Goal: Task Accomplishment & Management: Manage account settings

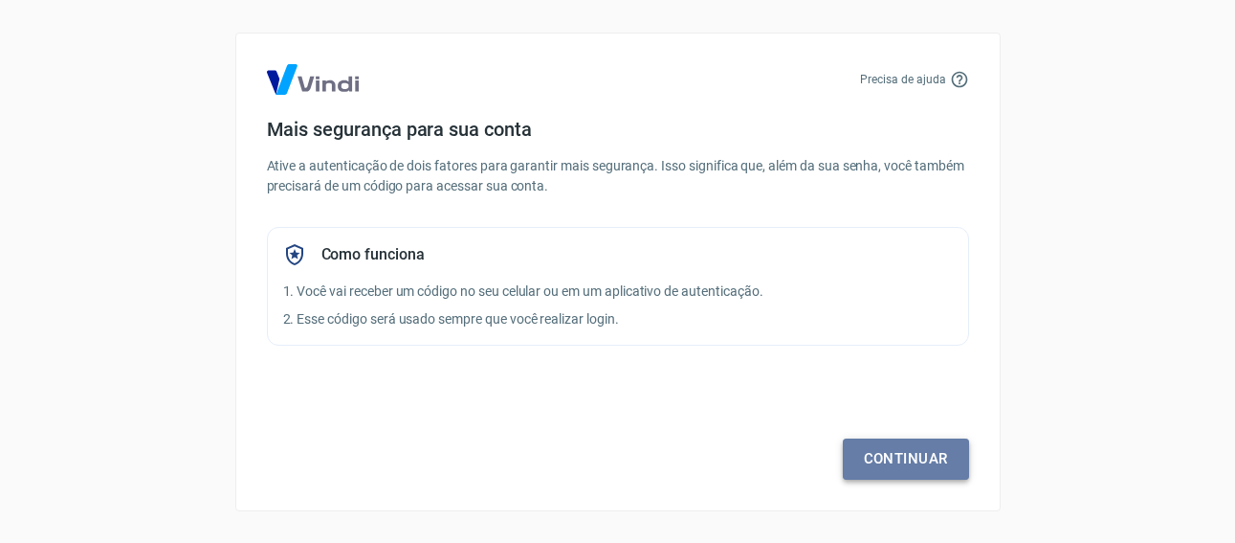
click at [896, 454] on link "Continuar" at bounding box center [906, 458] width 126 height 40
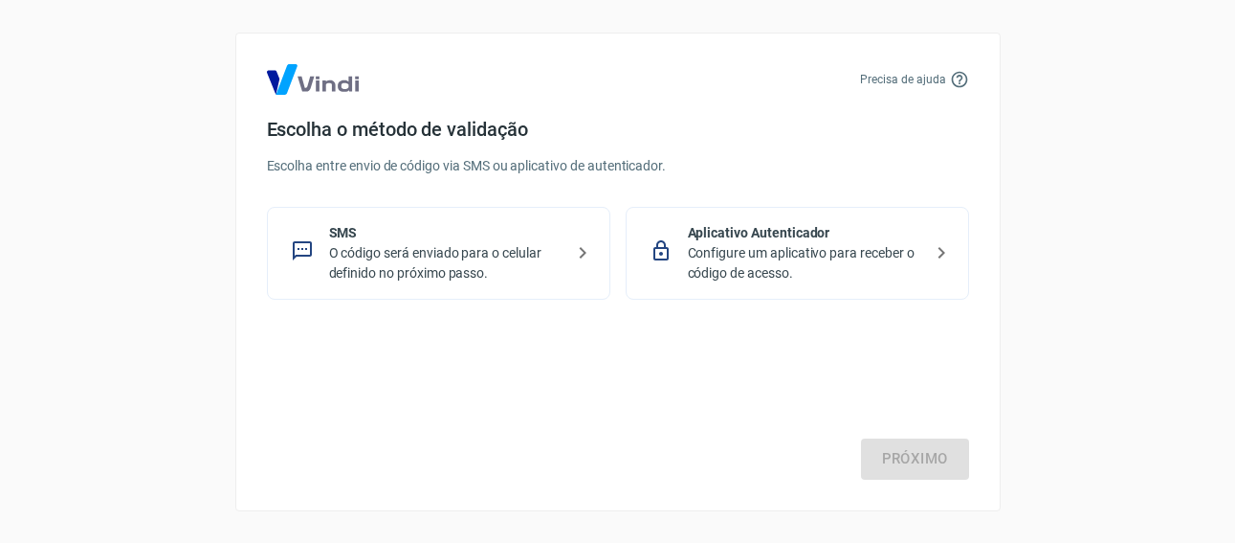
click at [509, 259] on p "O código será enviado para o celular definido no próximo passo." at bounding box center [446, 263] width 234 height 40
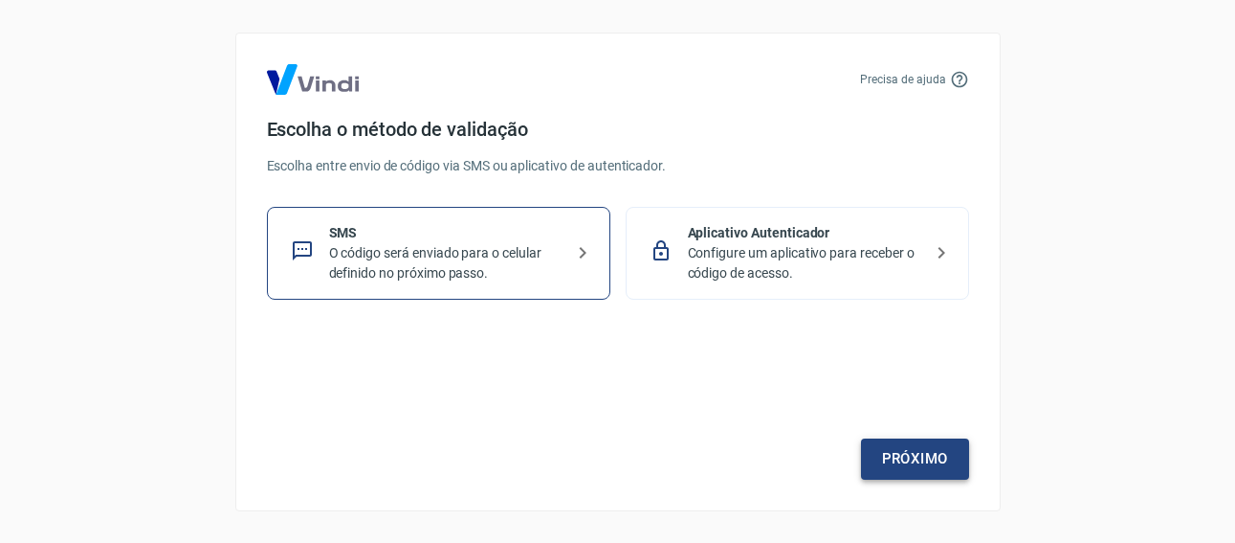
click at [895, 447] on link "Próximo" at bounding box center [915, 458] width 108 height 40
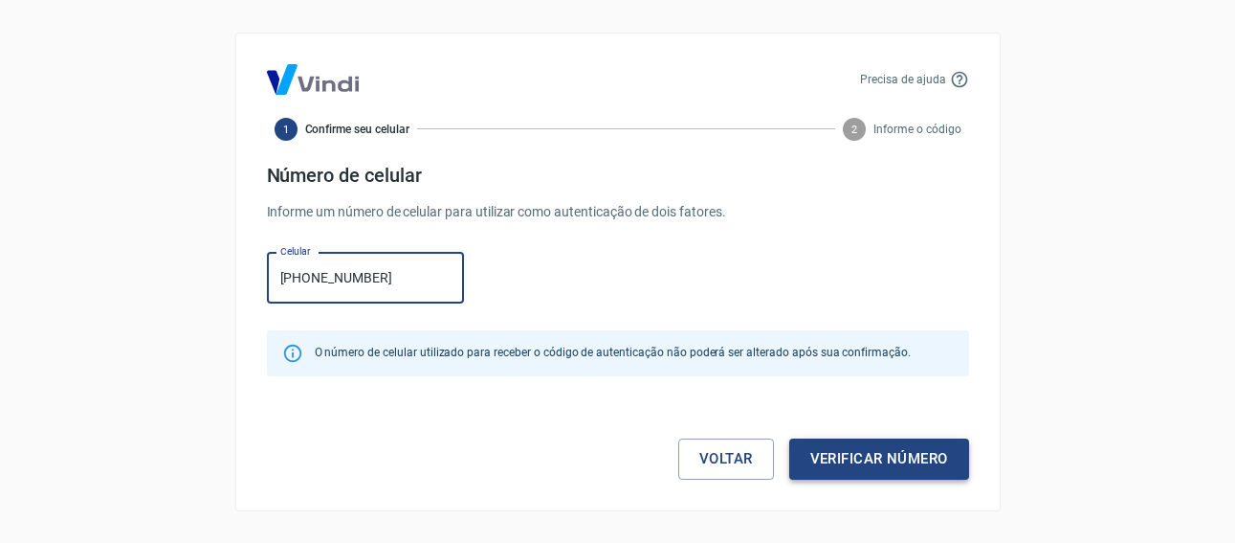
type input "[PHONE_NUMBER]"
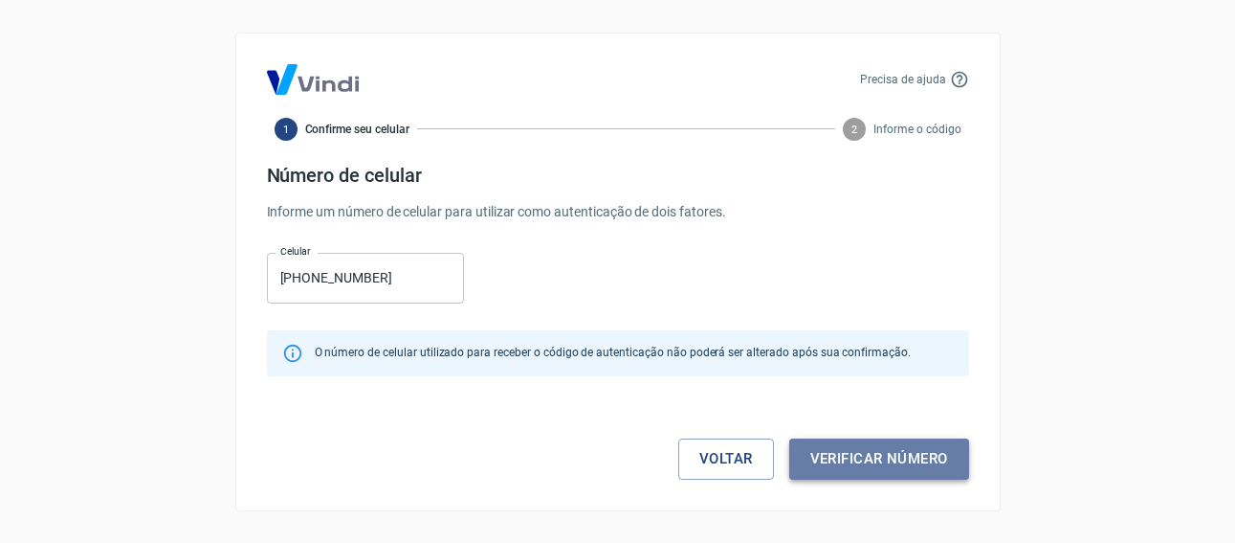
click at [876, 452] on button "Verificar número" at bounding box center [879, 458] width 180 height 40
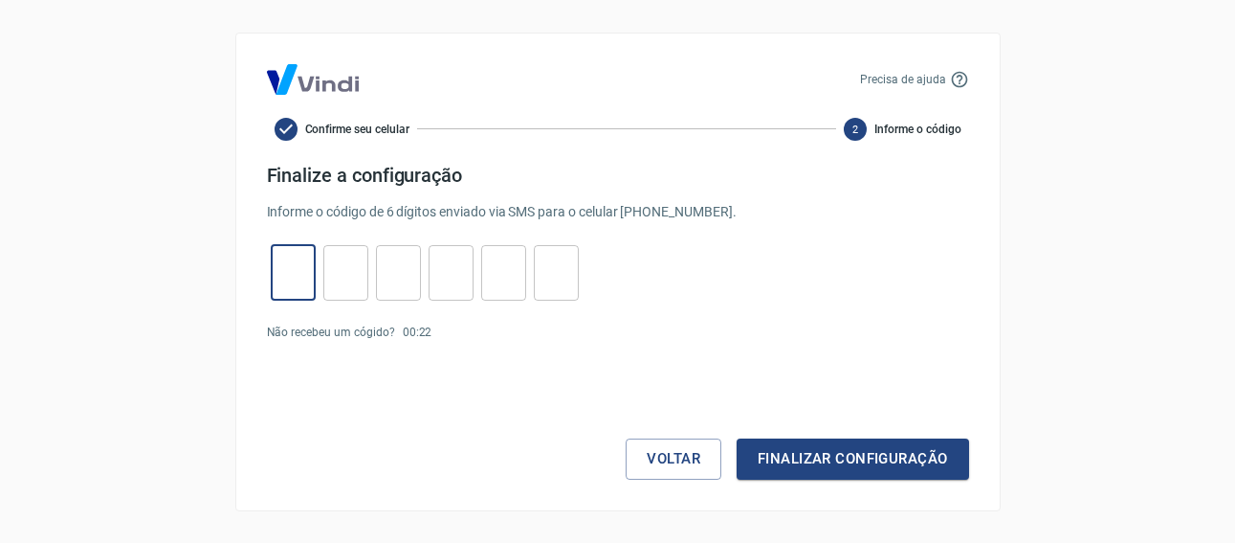
click at [298, 276] on input "tel" at bounding box center [293, 272] width 45 height 41
type input "6"
type input "2"
type input "7"
type input "9"
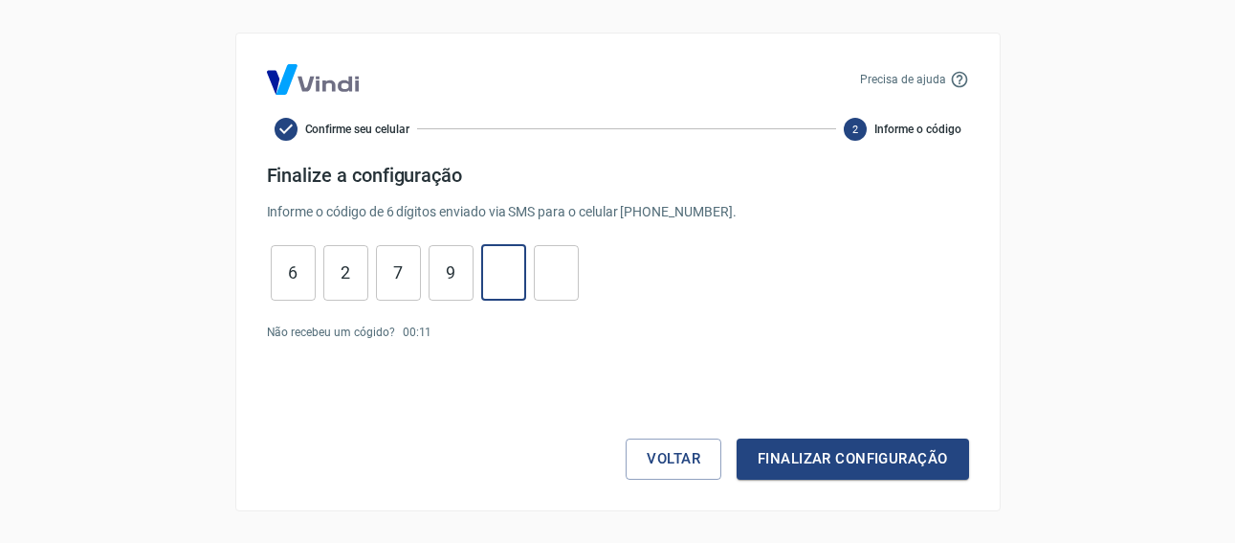
type input "3"
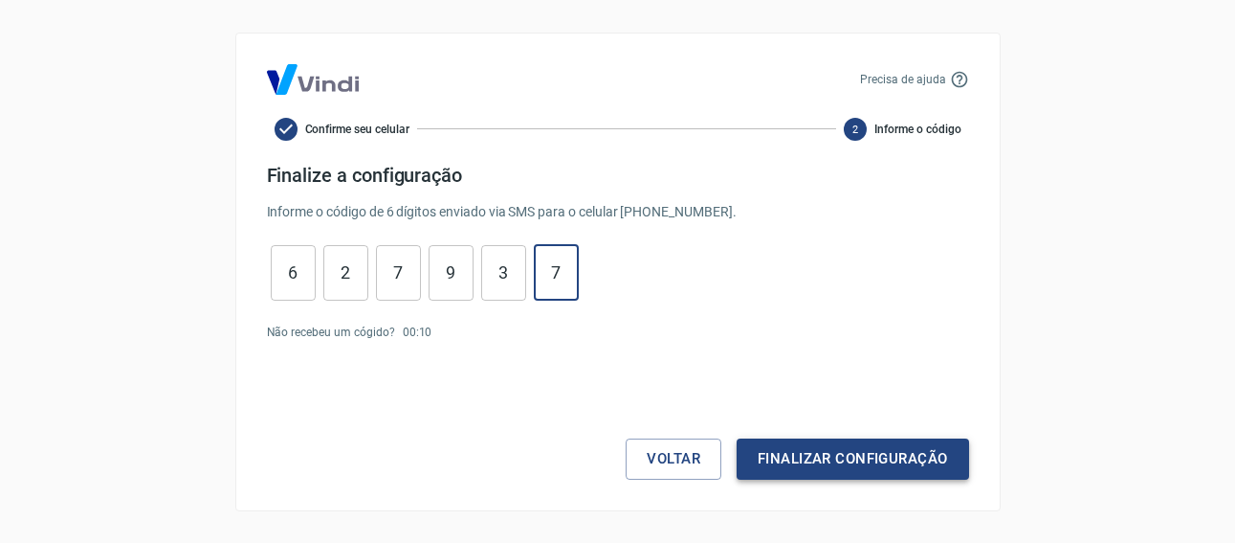
type input "7"
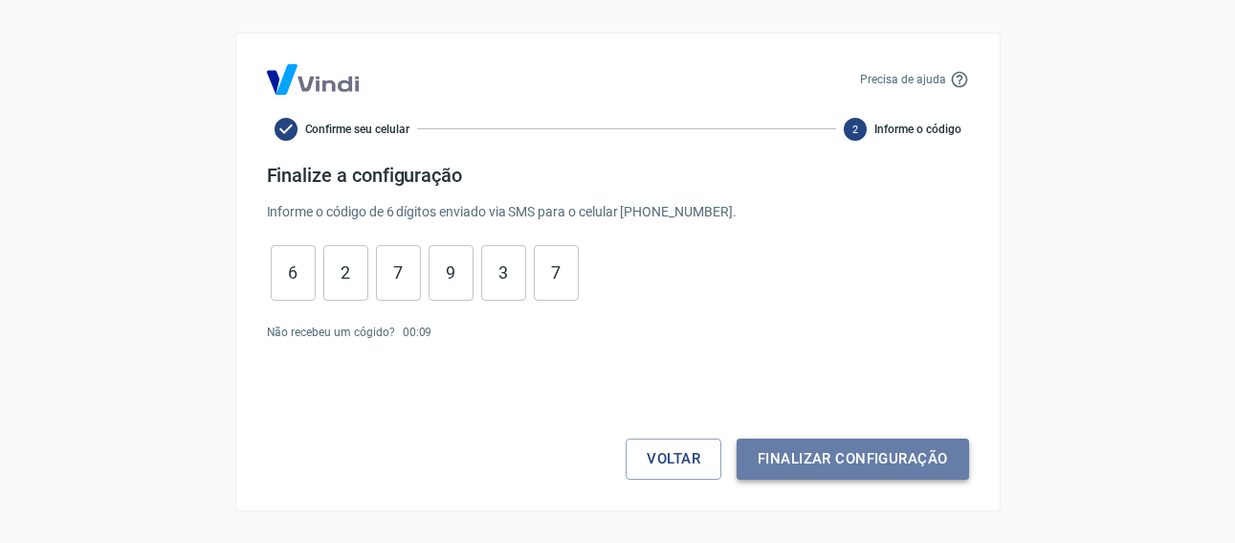
click at [856, 467] on button "Finalizar configuração" at bounding box center [853, 458] width 232 height 40
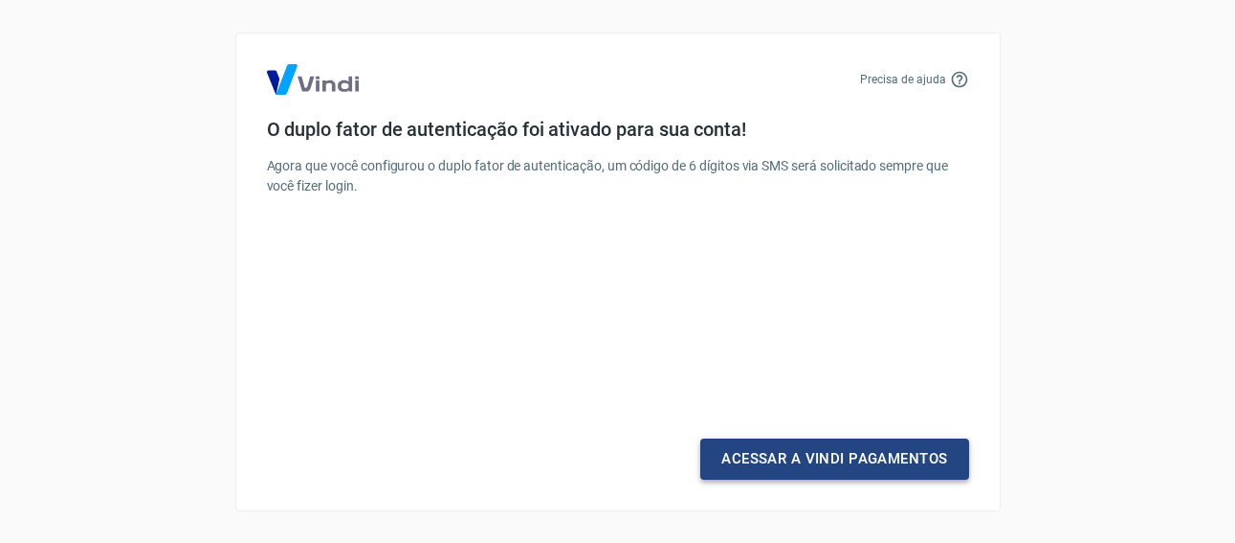
click at [927, 462] on link "Acessar a Vindi Pagamentos" at bounding box center [834, 458] width 268 height 40
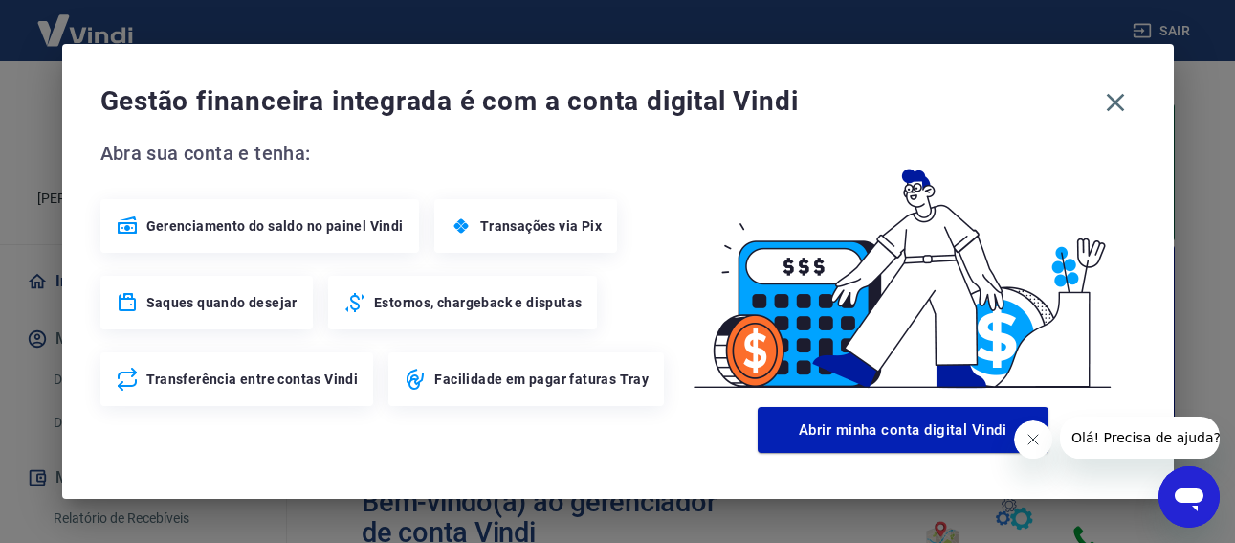
click at [225, 245] on div "Gerenciamento do saldo no painel Vindi" at bounding box center [259, 226] width 319 height 54
click at [319, 236] on div "Gerenciamento do saldo no painel Vindi" at bounding box center [259, 226] width 319 height 54
click at [1119, 98] on icon "button" at bounding box center [1115, 103] width 18 height 18
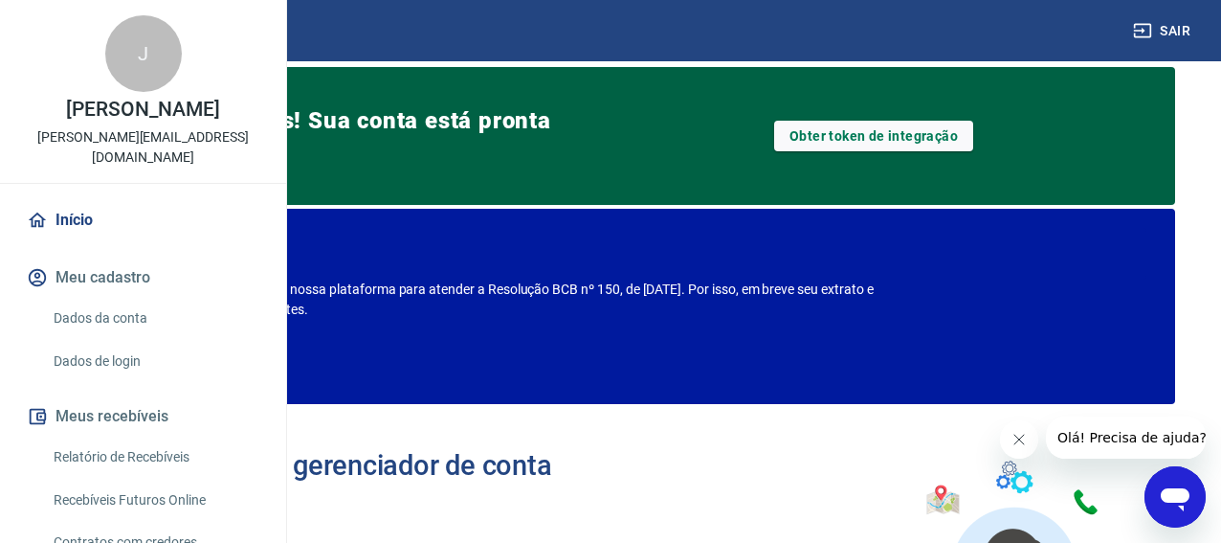
scroll to position [48, 0]
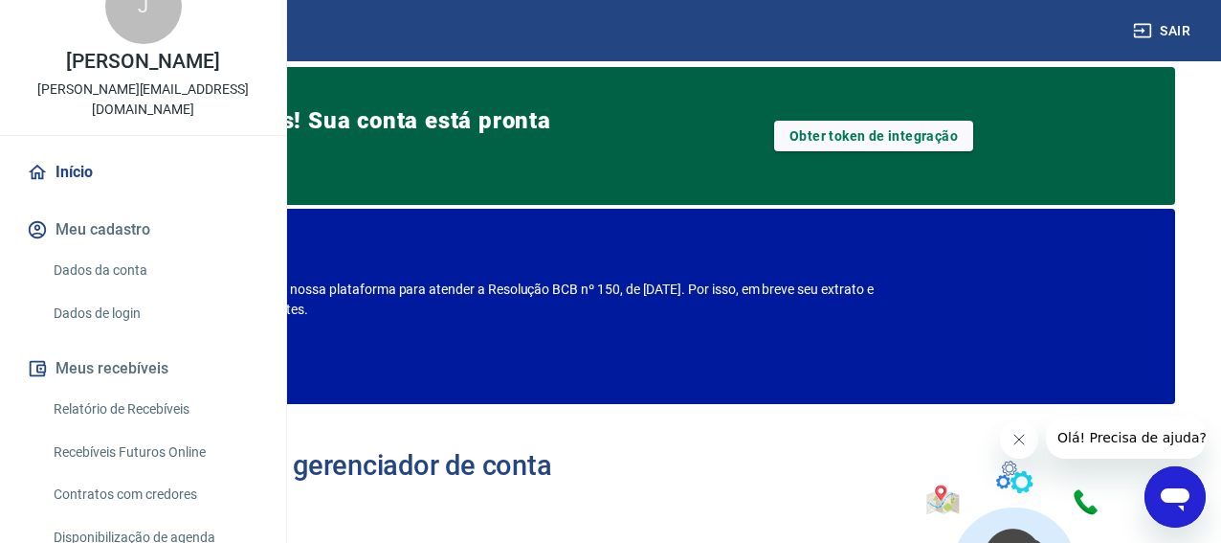
click at [132, 290] on link "Dados da conta" at bounding box center [154, 270] width 217 height 39
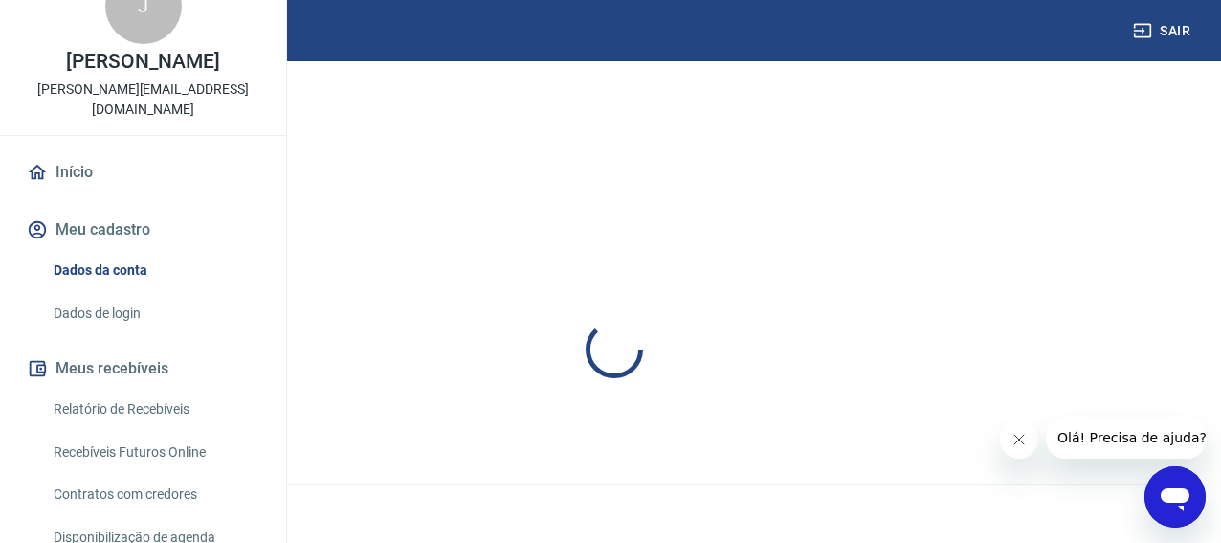
select select "SP"
select select "business"
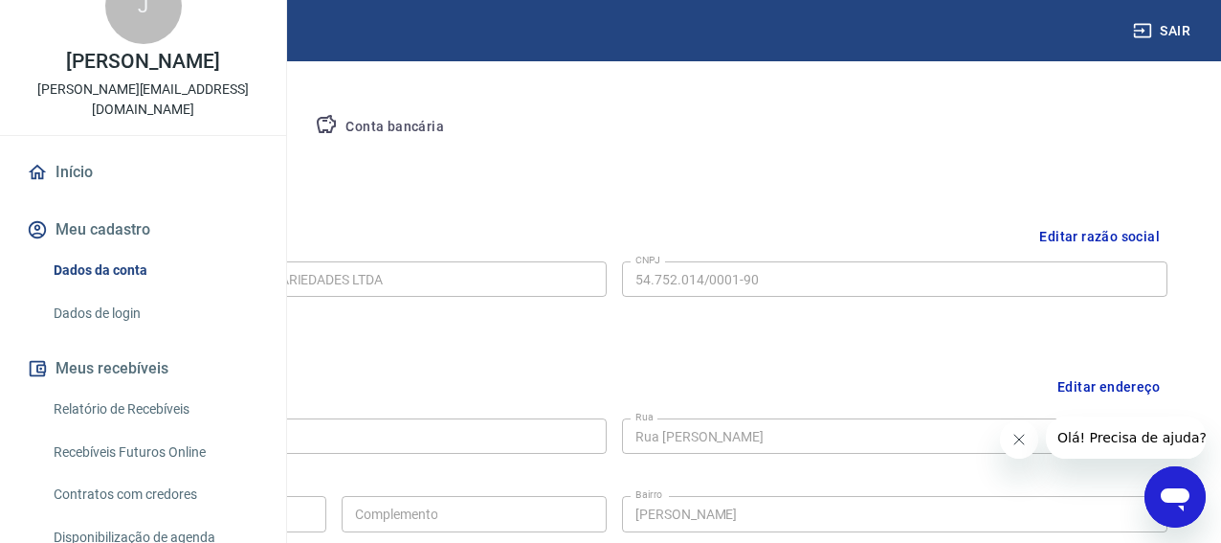
scroll to position [334, 0]
click at [300, 117] on button "Pessoa titular" at bounding box center [224, 128] width 152 height 46
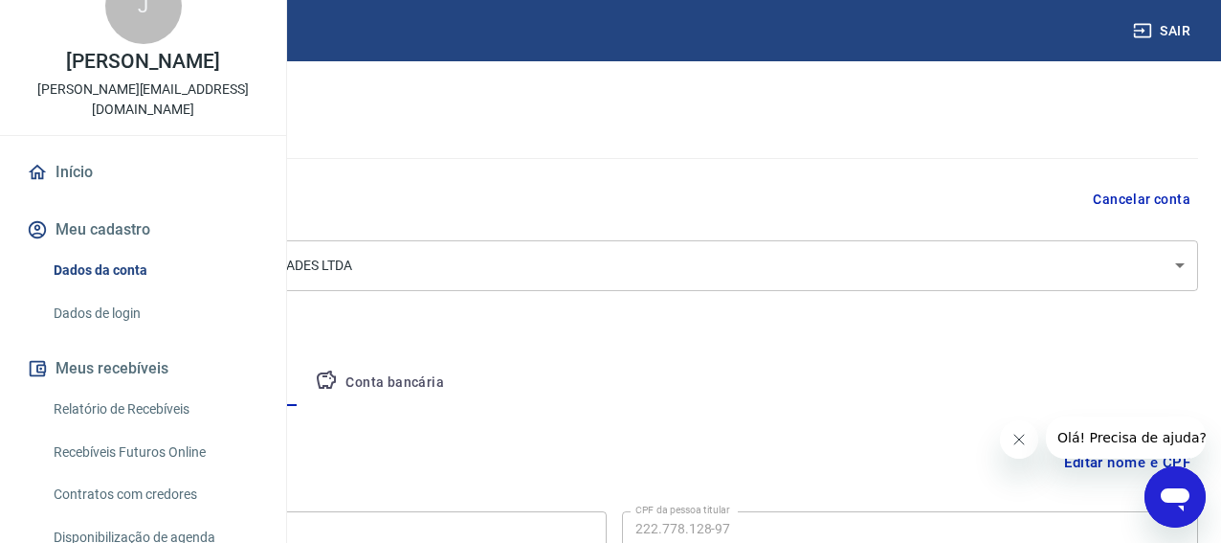
scroll to position [223, 0]
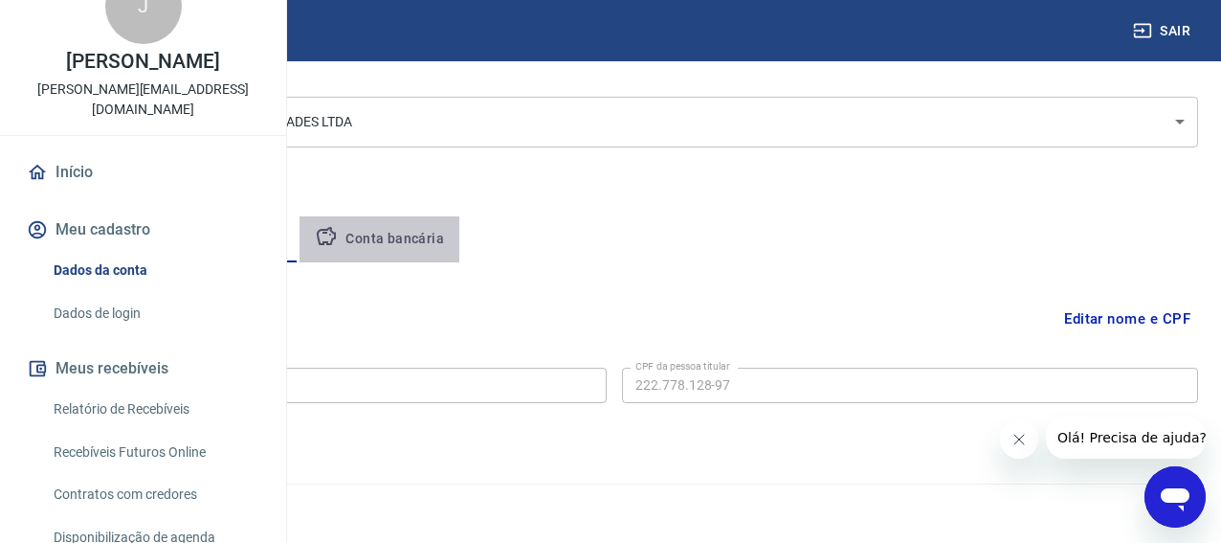
click at [459, 240] on button "Conta bancária" at bounding box center [379, 239] width 160 height 46
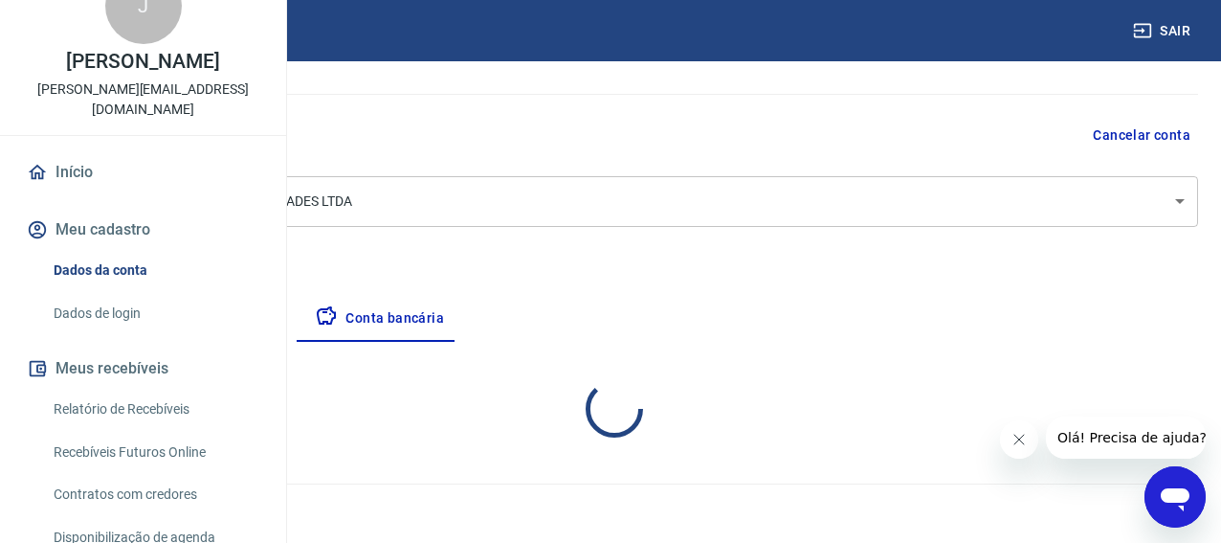
select select "1"
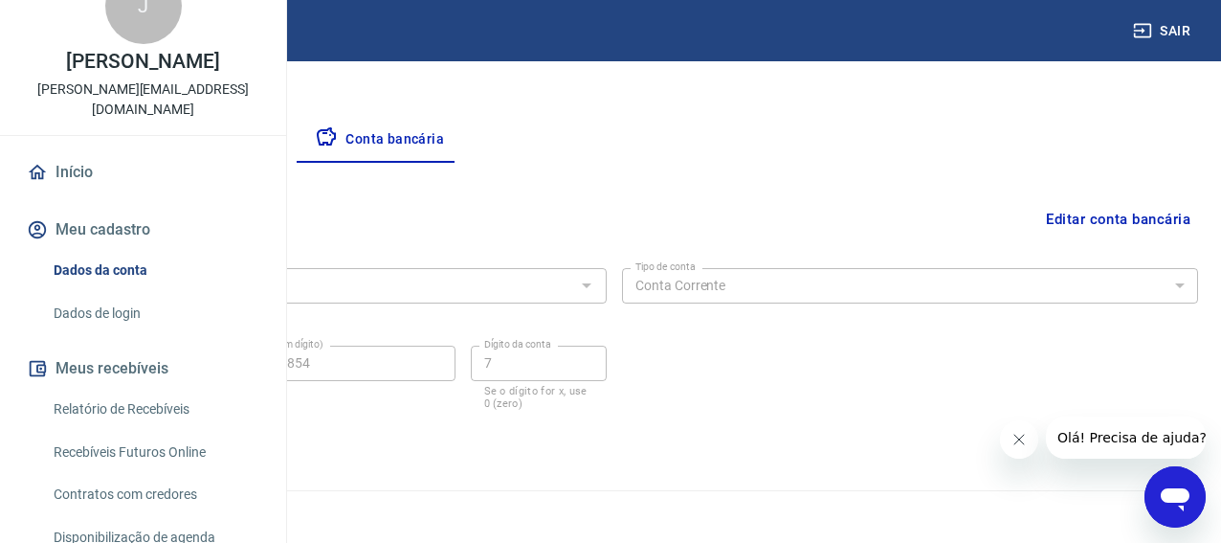
scroll to position [329, 0]
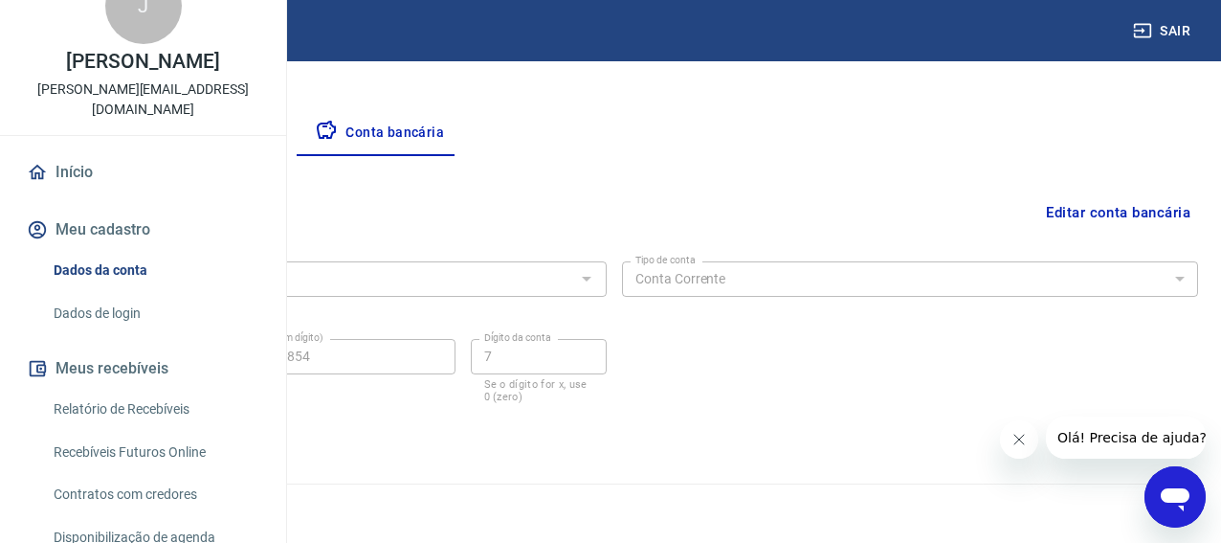
click at [154, 333] on link "Dados de login" at bounding box center [154, 313] width 217 height 39
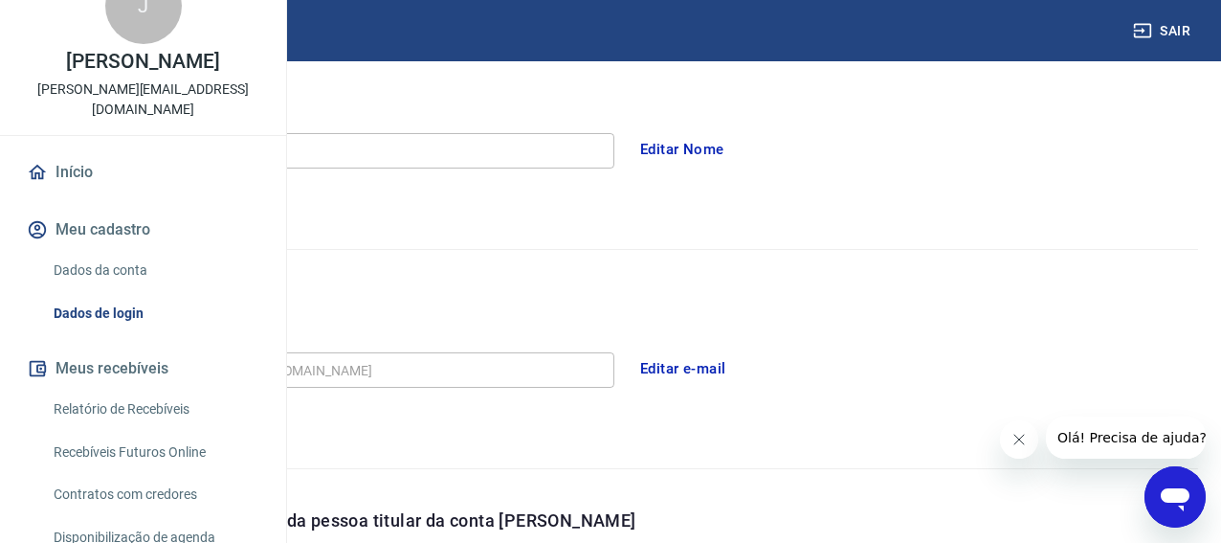
scroll to position [683, 0]
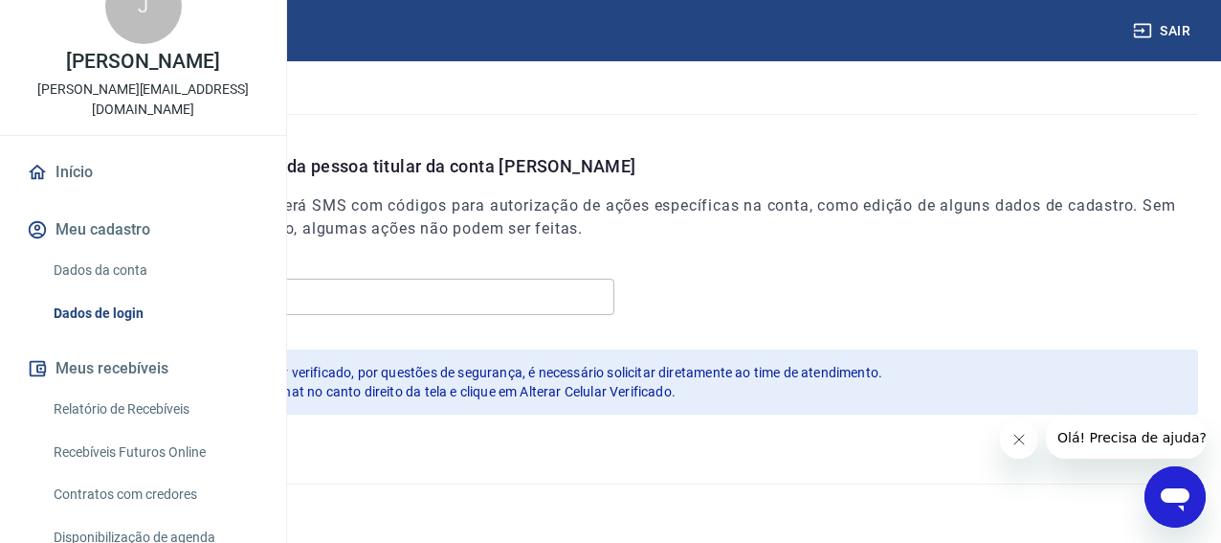
click at [160, 429] on link "Relatório de Recebíveis" at bounding box center [154, 408] width 217 height 39
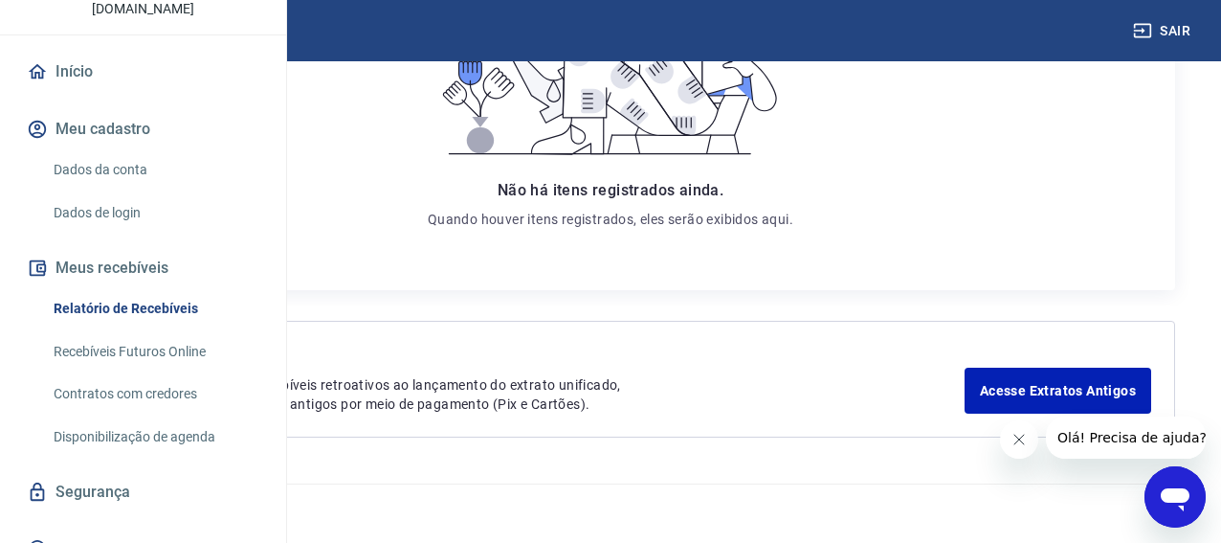
scroll to position [237, 0]
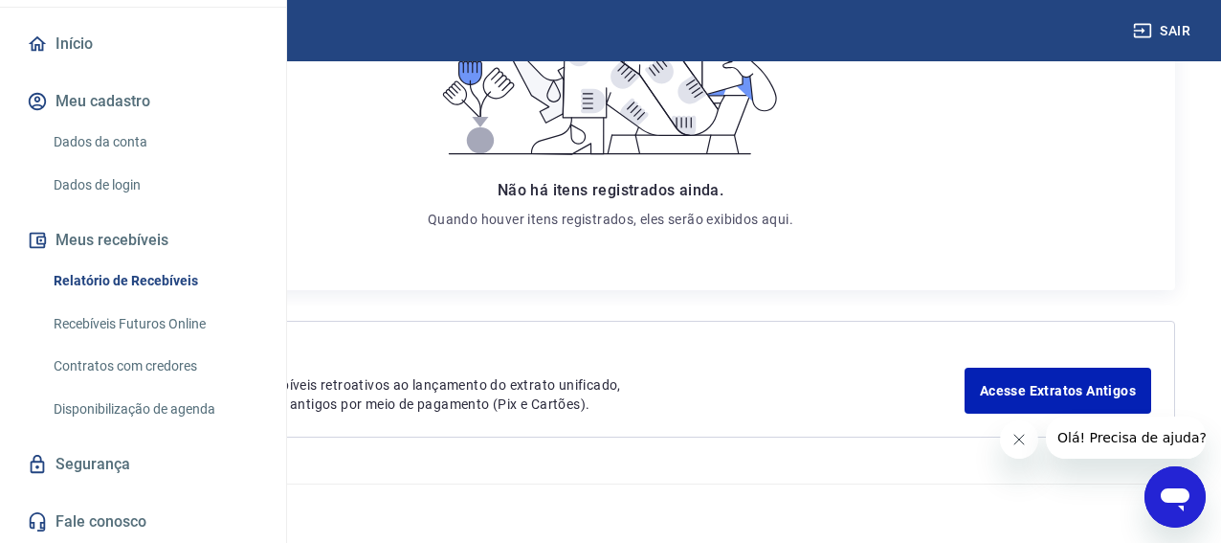
click at [1015, 444] on icon "Fechar mensagem da empresa" at bounding box center [1018, 439] width 15 height 15
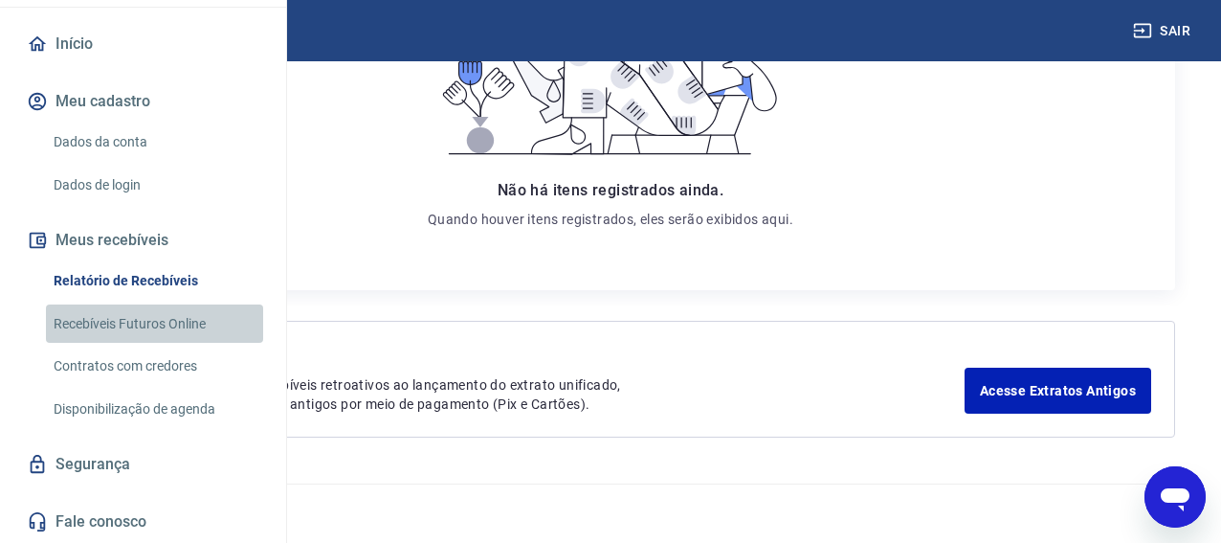
click at [197, 323] on link "Recebíveis Futuros Online" at bounding box center [154, 323] width 217 height 39
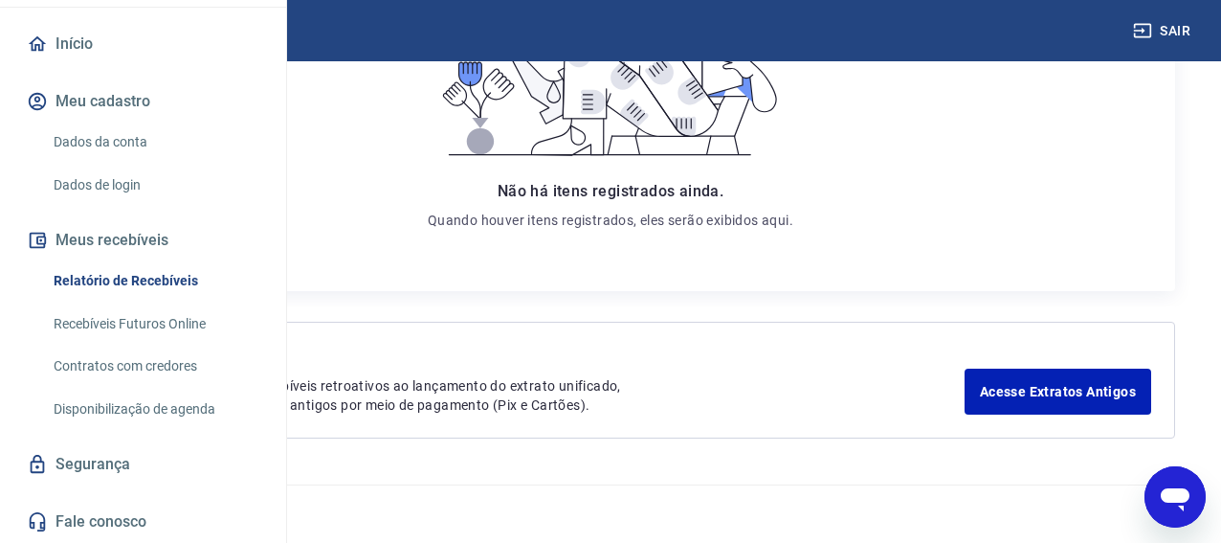
scroll to position [408, 0]
click at [81, 143] on link "Dados da conta" at bounding box center [154, 141] width 217 height 39
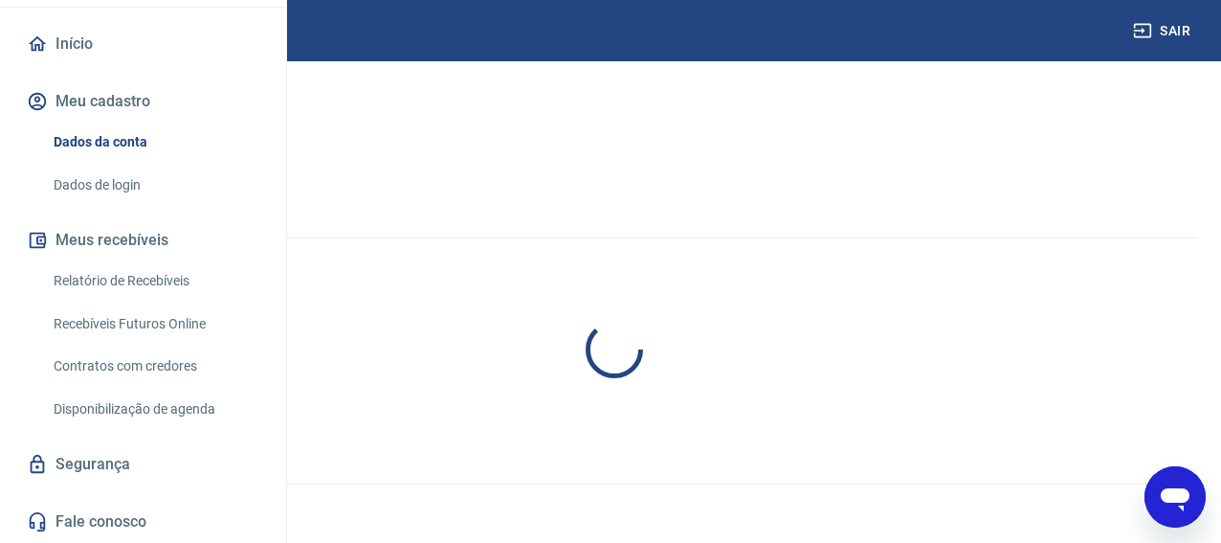
select select "SP"
select select "business"
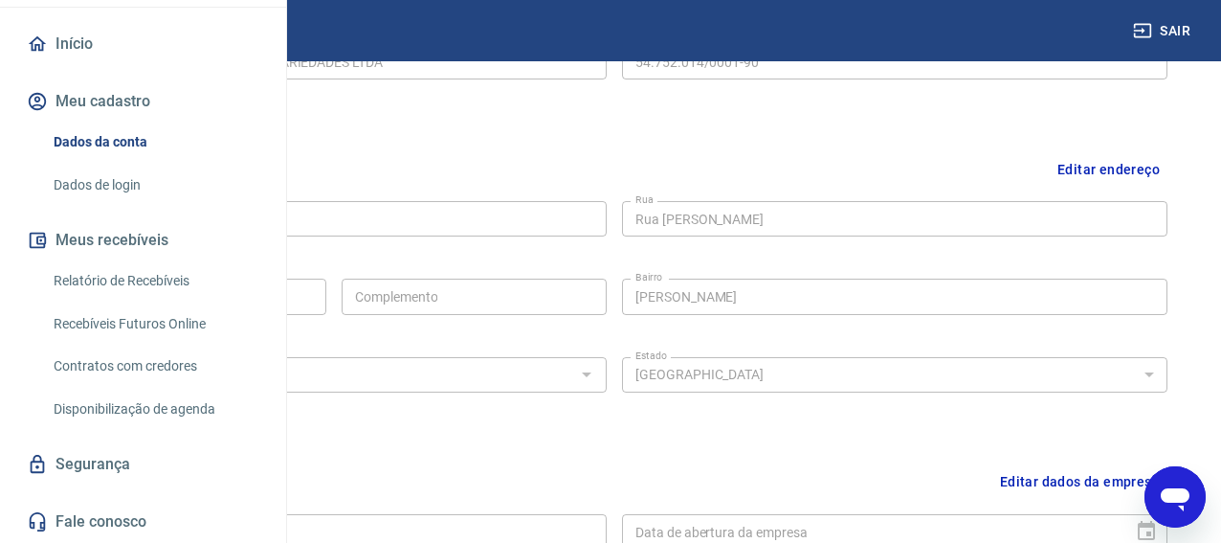
scroll to position [323, 0]
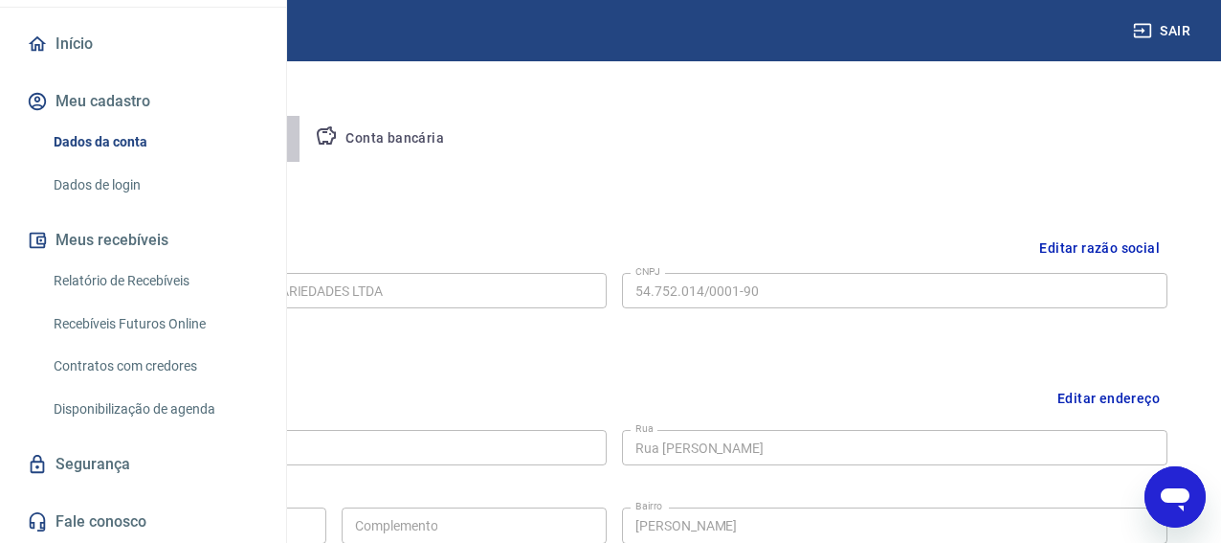
click at [300, 133] on button "Pessoa titular" at bounding box center [224, 139] width 152 height 46
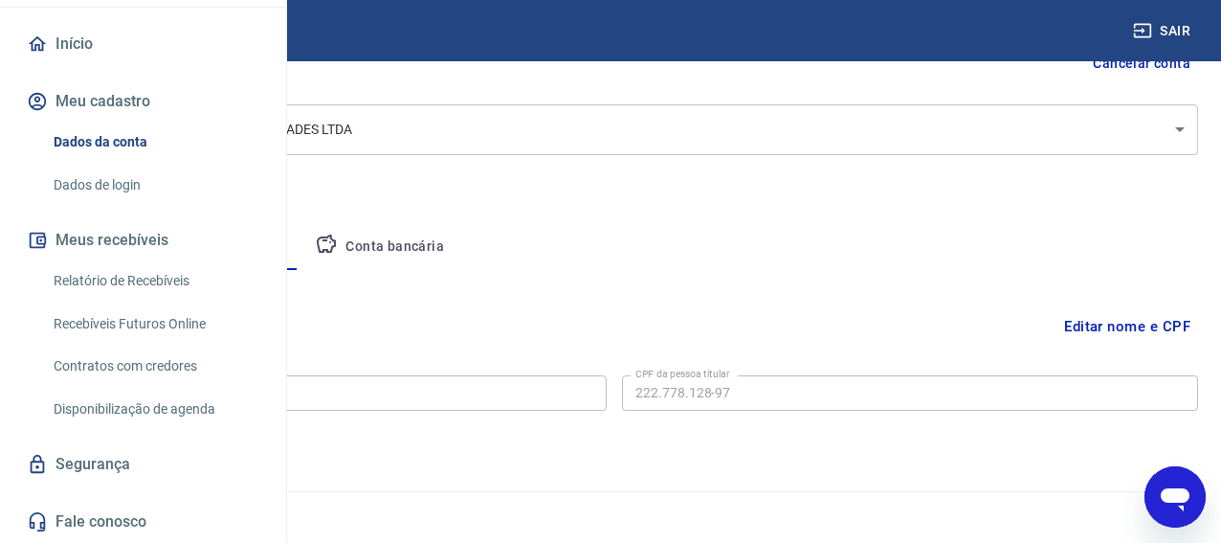
scroll to position [223, 0]
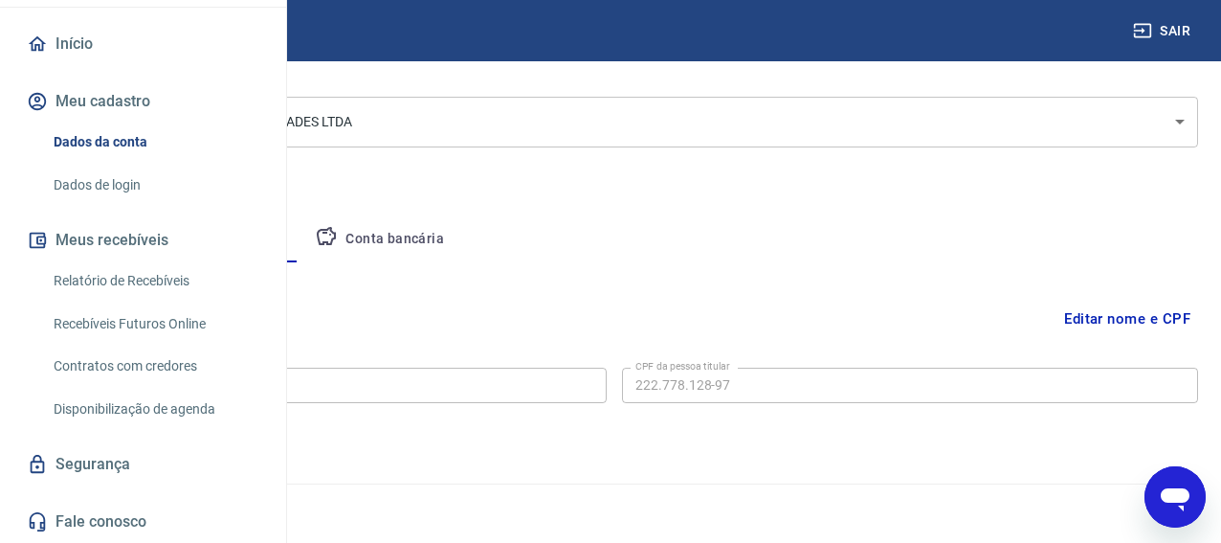
click at [459, 248] on button "Conta bancária" at bounding box center [379, 239] width 160 height 46
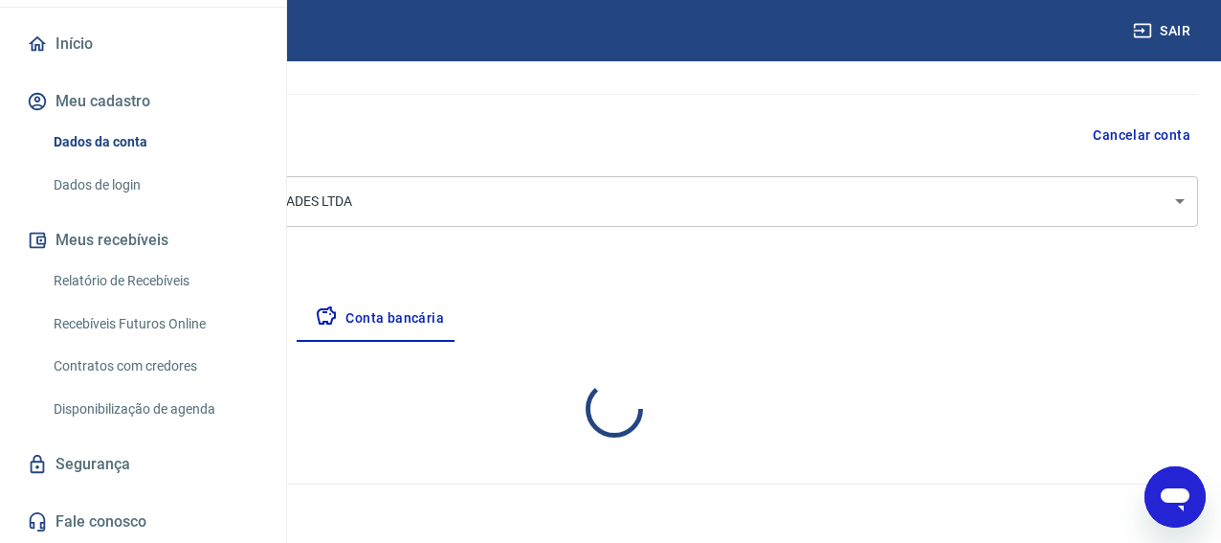
select select "1"
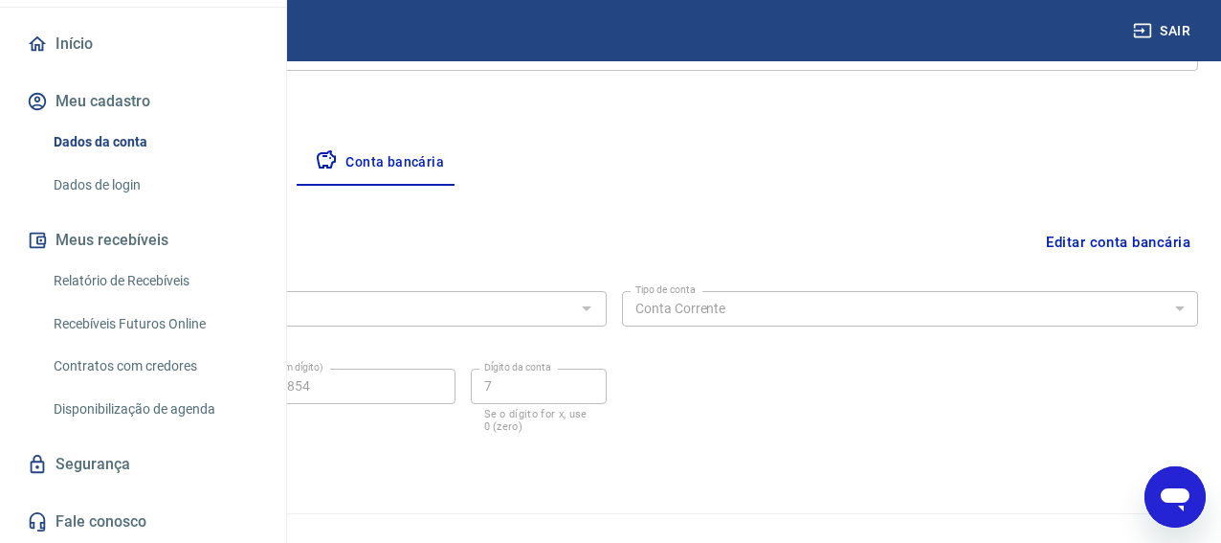
scroll to position [329, 0]
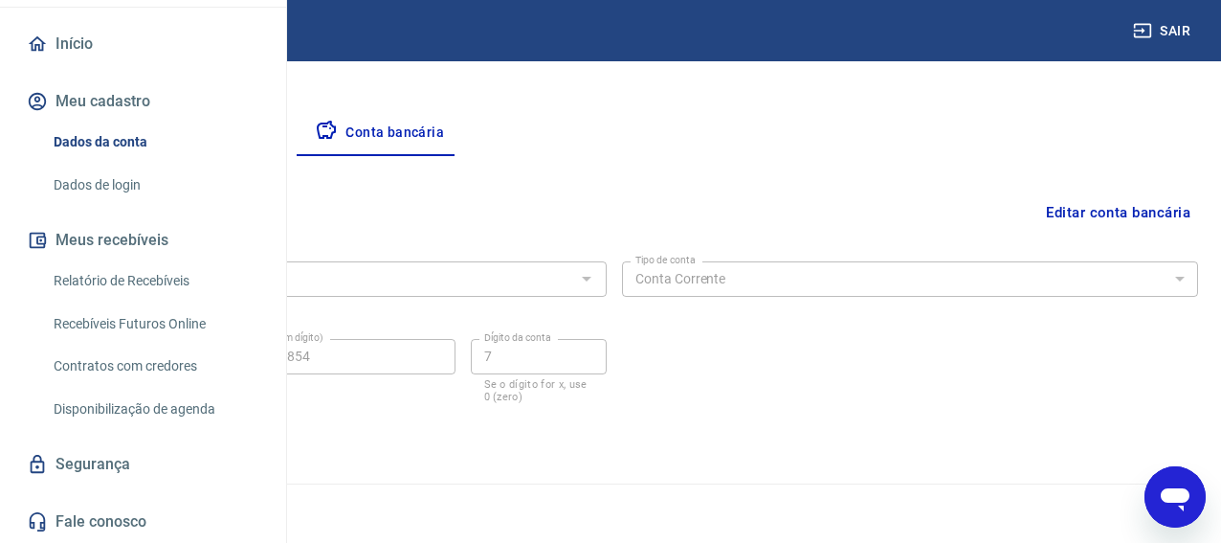
click at [144, 174] on link "Dados de login" at bounding box center [154, 185] width 217 height 39
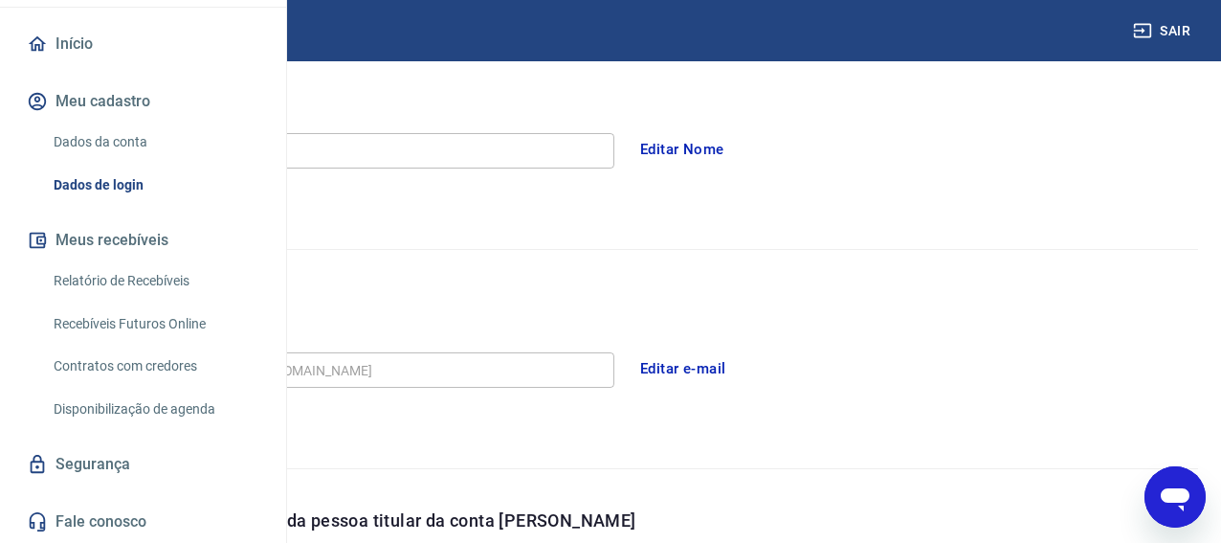
scroll to position [419, 0]
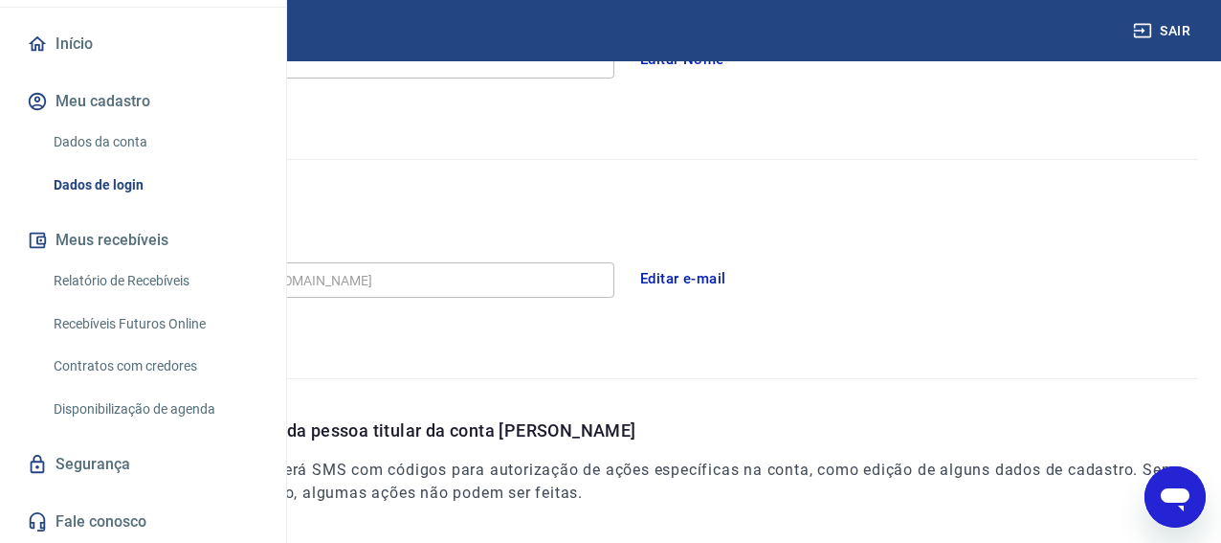
click at [737, 289] on button "Editar e-mail" at bounding box center [683, 278] width 107 height 40
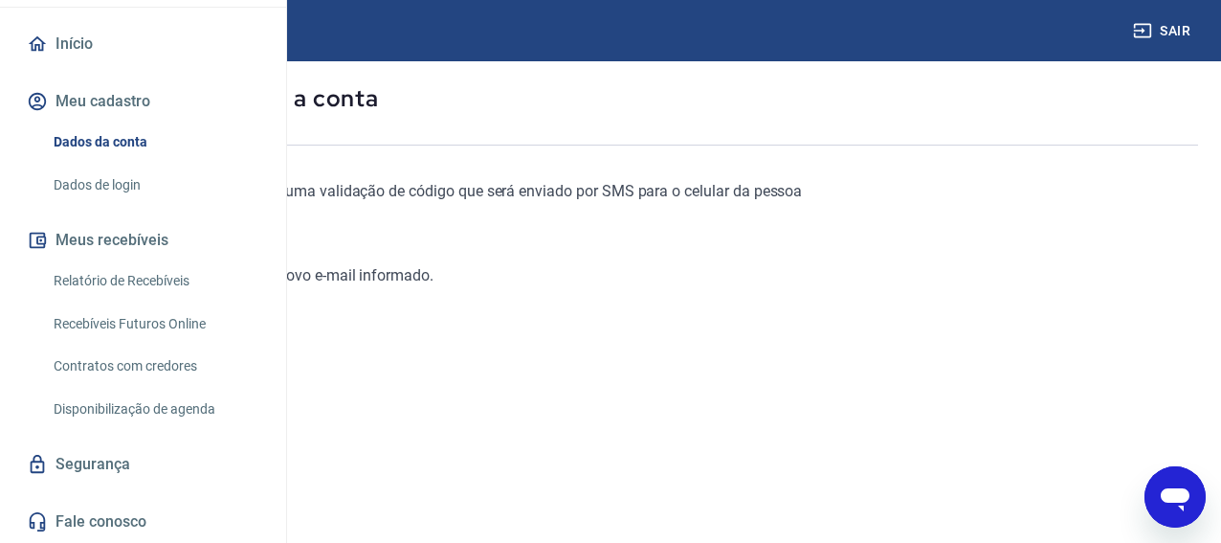
scroll to position [121, 0]
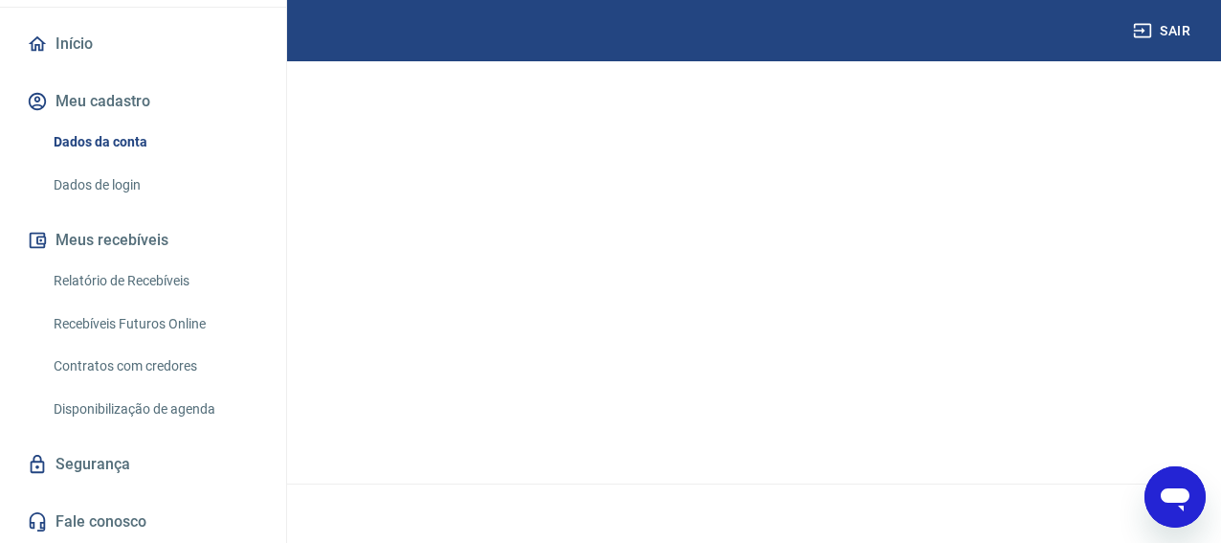
click at [129, 408] on link "Continuar" at bounding box center [76, 415] width 106 height 39
click at [406, 263] on input "E-mail" at bounding box center [214, 257] width 383 height 35
type input "[EMAIL_ADDRESS][DOMAIN_NAME]"
click at [597, 300] on form "E-mail [EMAIL_ADDRESS][DOMAIN_NAME] E-mail Continuar Cancelar" at bounding box center [415, 483] width 784 height 501
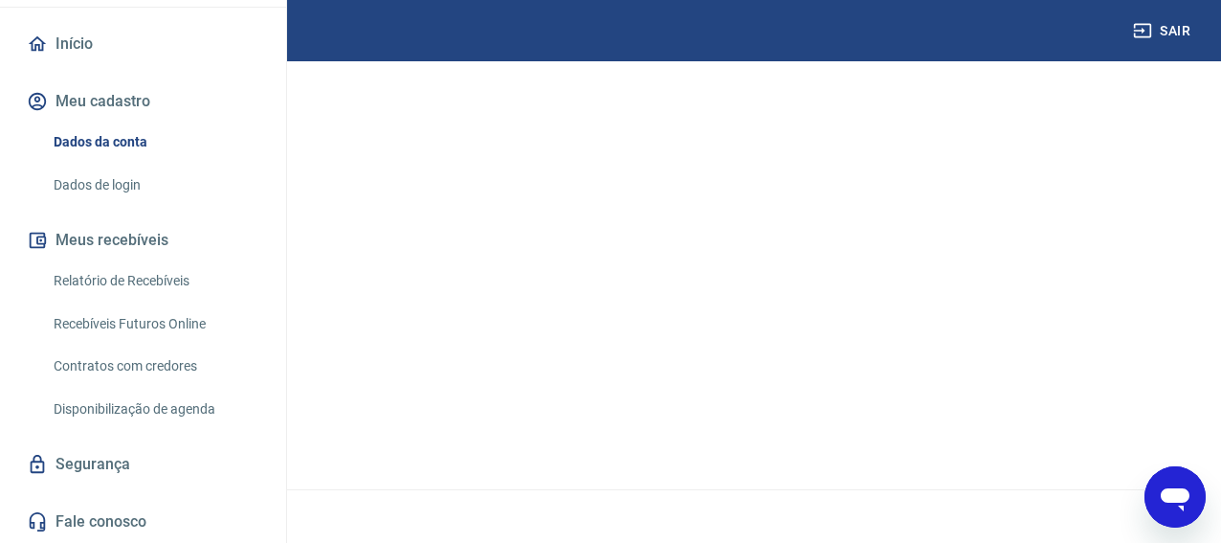
scroll to position [395, 0]
click at [129, 397] on button "Continuar" at bounding box center [76, 415] width 106 height 39
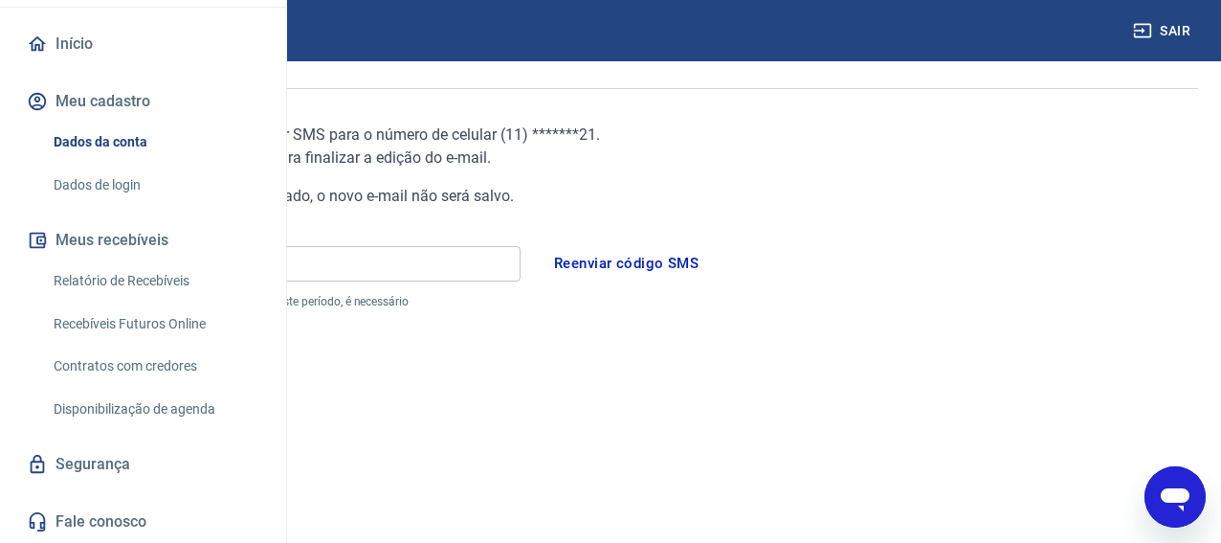
scroll to position [129, 0]
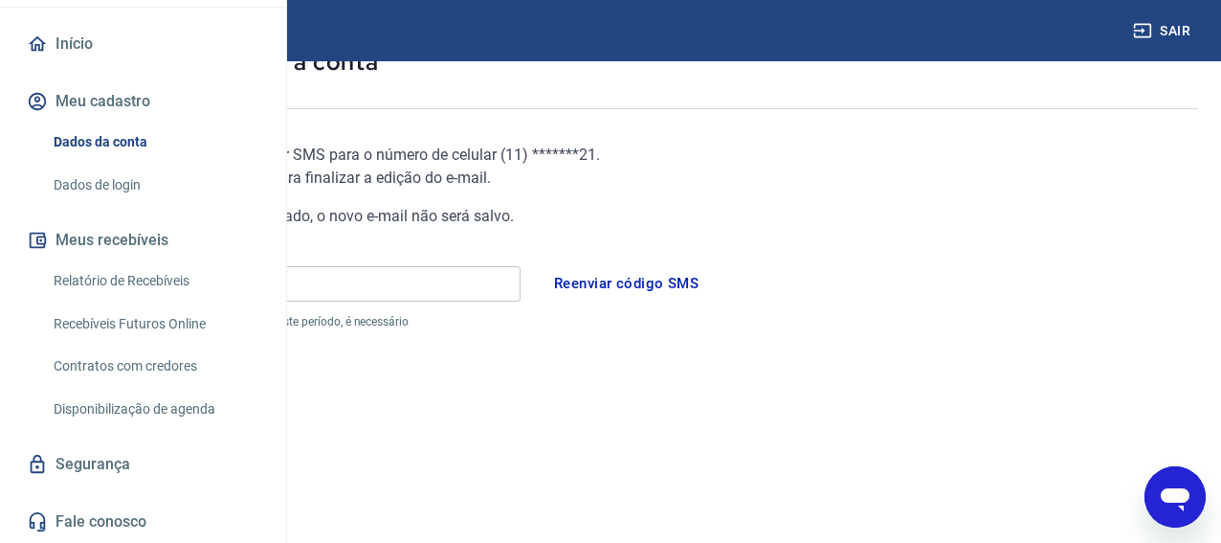
click at [521, 300] on input "Código" at bounding box center [272, 283] width 498 height 35
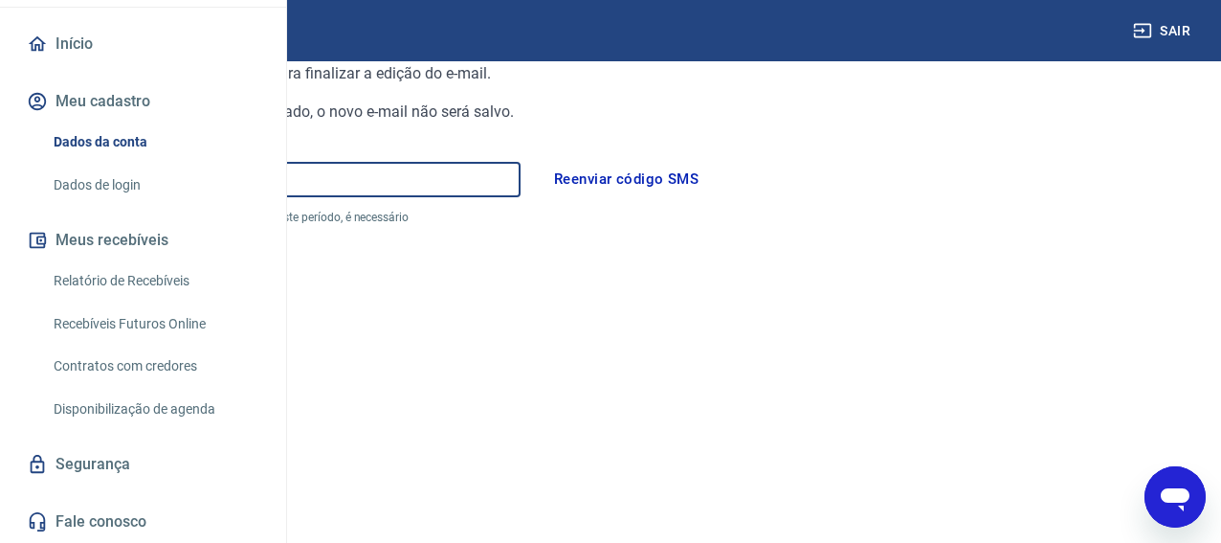
scroll to position [340, 0]
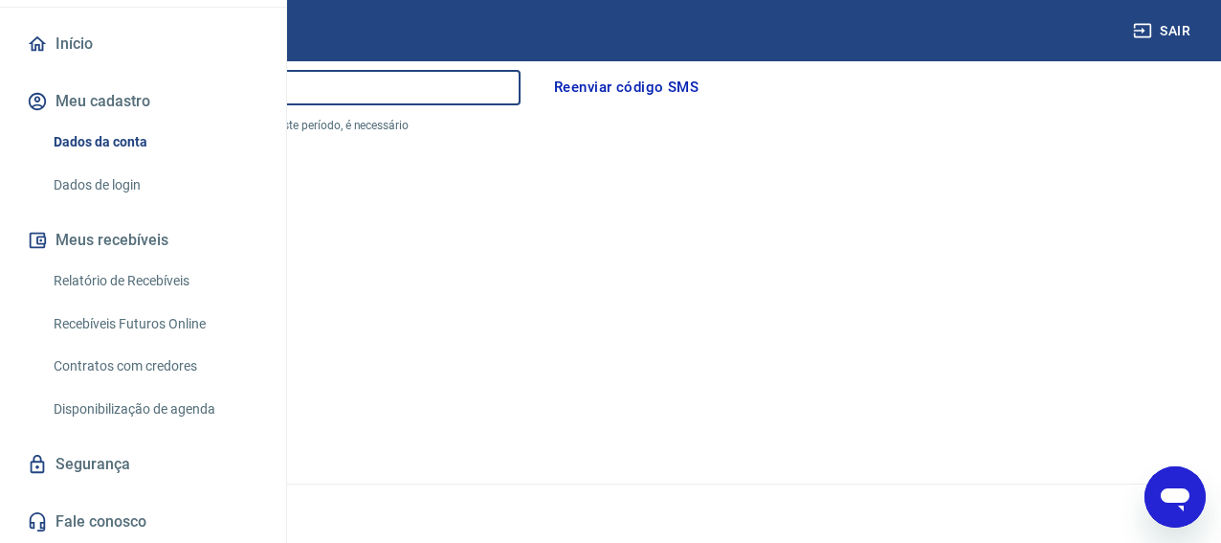
type input "637860"
click at [129, 424] on button "Continuar" at bounding box center [76, 415] width 106 height 39
